Goal: Information Seeking & Learning: Check status

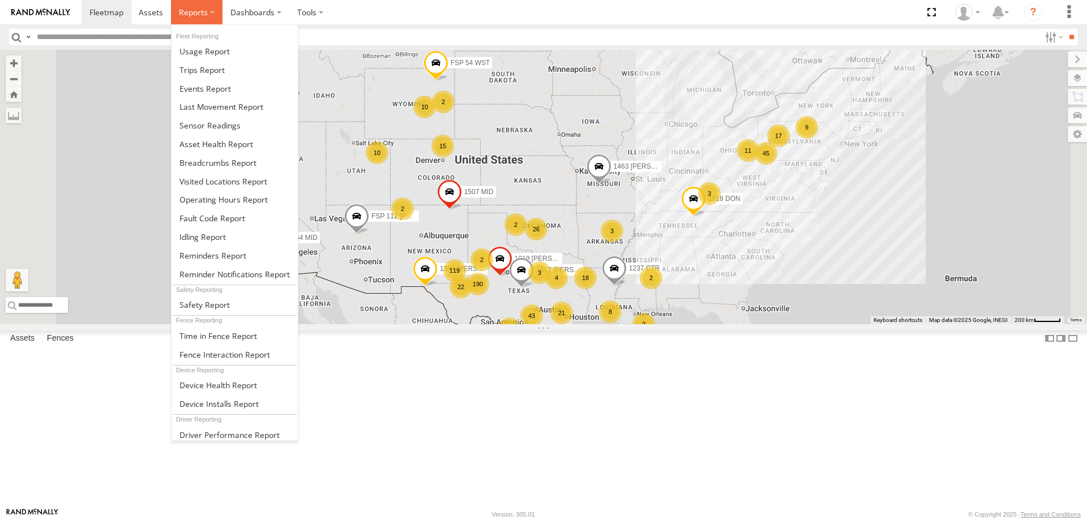
click at [185, 9] on span at bounding box center [193, 12] width 29 height 11
click at [199, 88] on span at bounding box center [205, 88] width 52 height 11
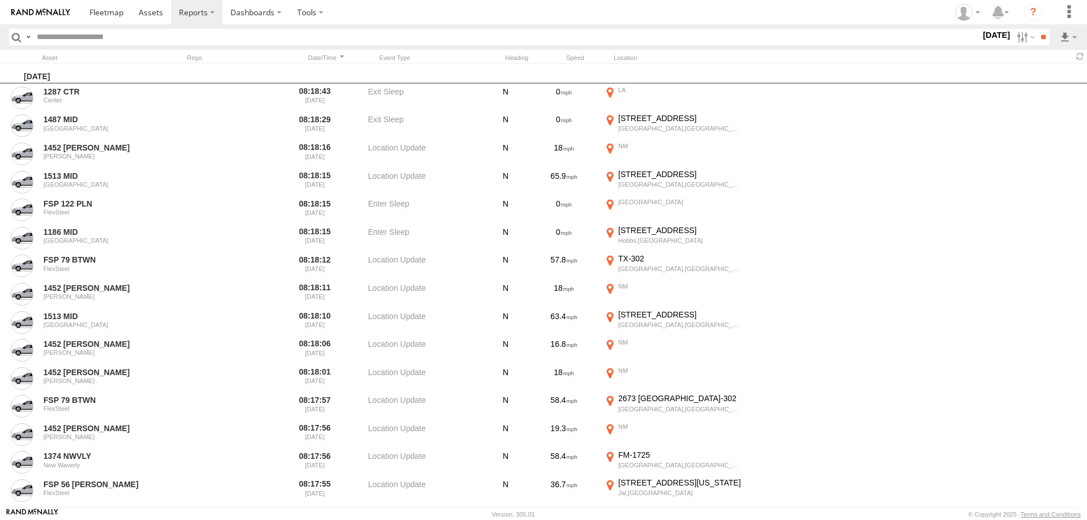
drag, startPoint x: 1013, startPoint y: 38, endPoint x: 1006, endPoint y: 46, distance: 10.4
click at [1012, 39] on label at bounding box center [1024, 37] width 24 height 16
click at [0, 0] on span "Potential Collision" at bounding box center [0, 0] width 0 height 0
click at [1038, 40] on input "**" at bounding box center [1042, 37] width 13 height 16
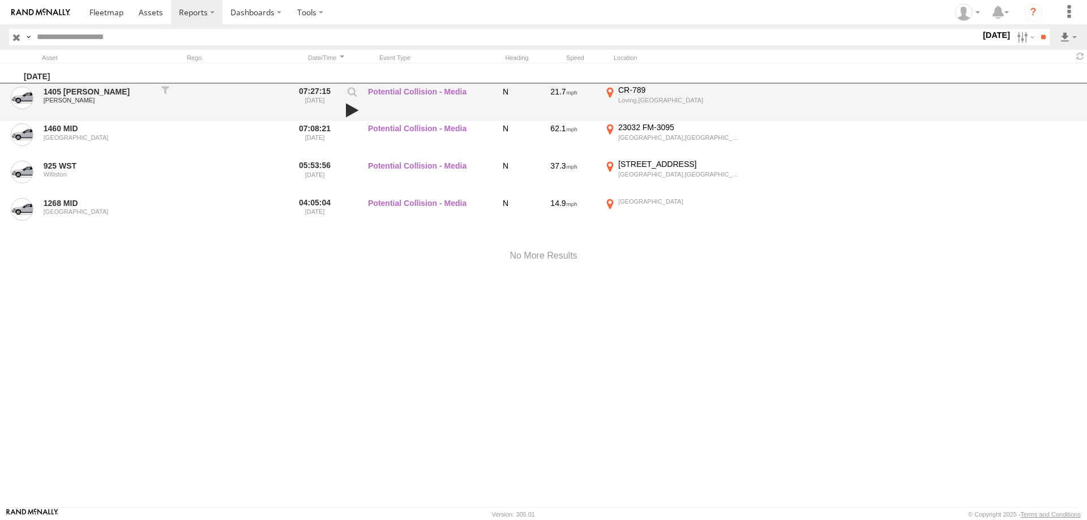
click at [350, 108] on link at bounding box center [351, 110] width 19 height 16
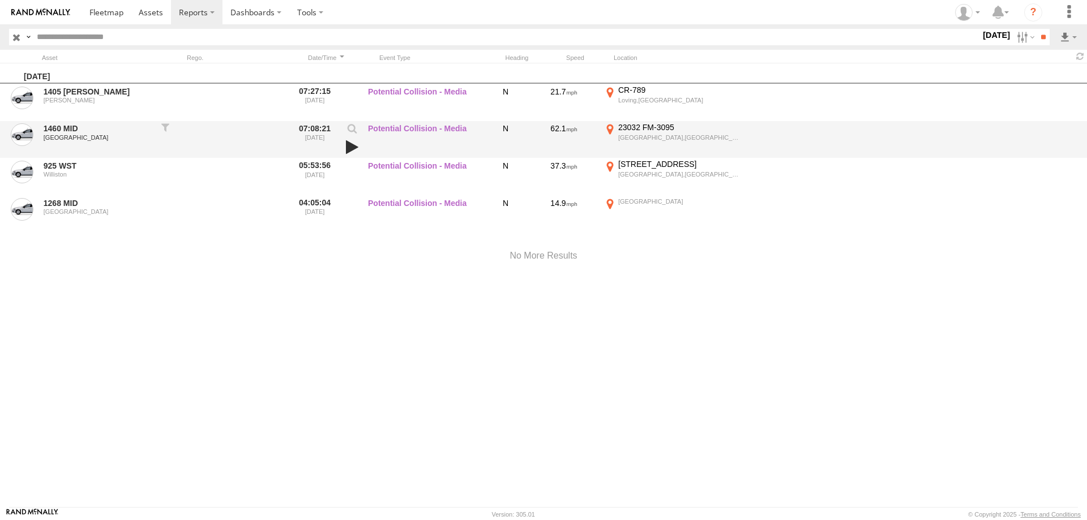
click at [353, 145] on link at bounding box center [351, 147] width 19 height 16
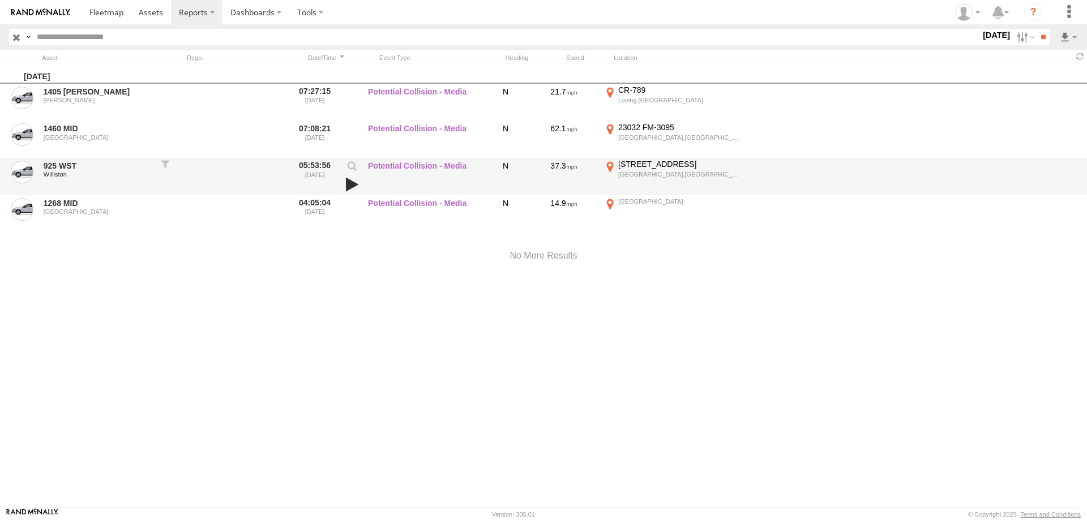
click at [350, 183] on link at bounding box center [351, 185] width 19 height 16
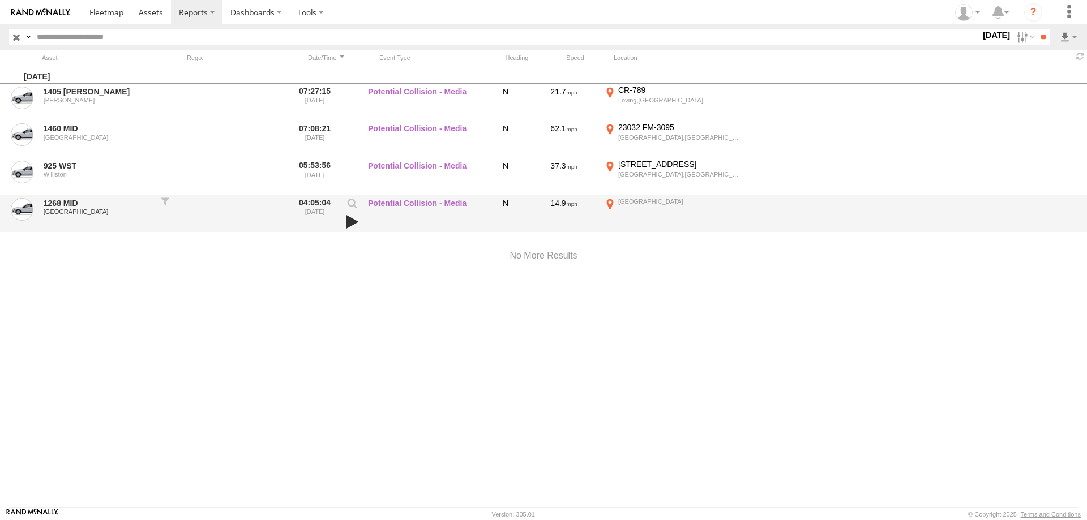
click at [350, 221] on link at bounding box center [351, 222] width 19 height 16
